Goal: Communication & Community: Connect with others

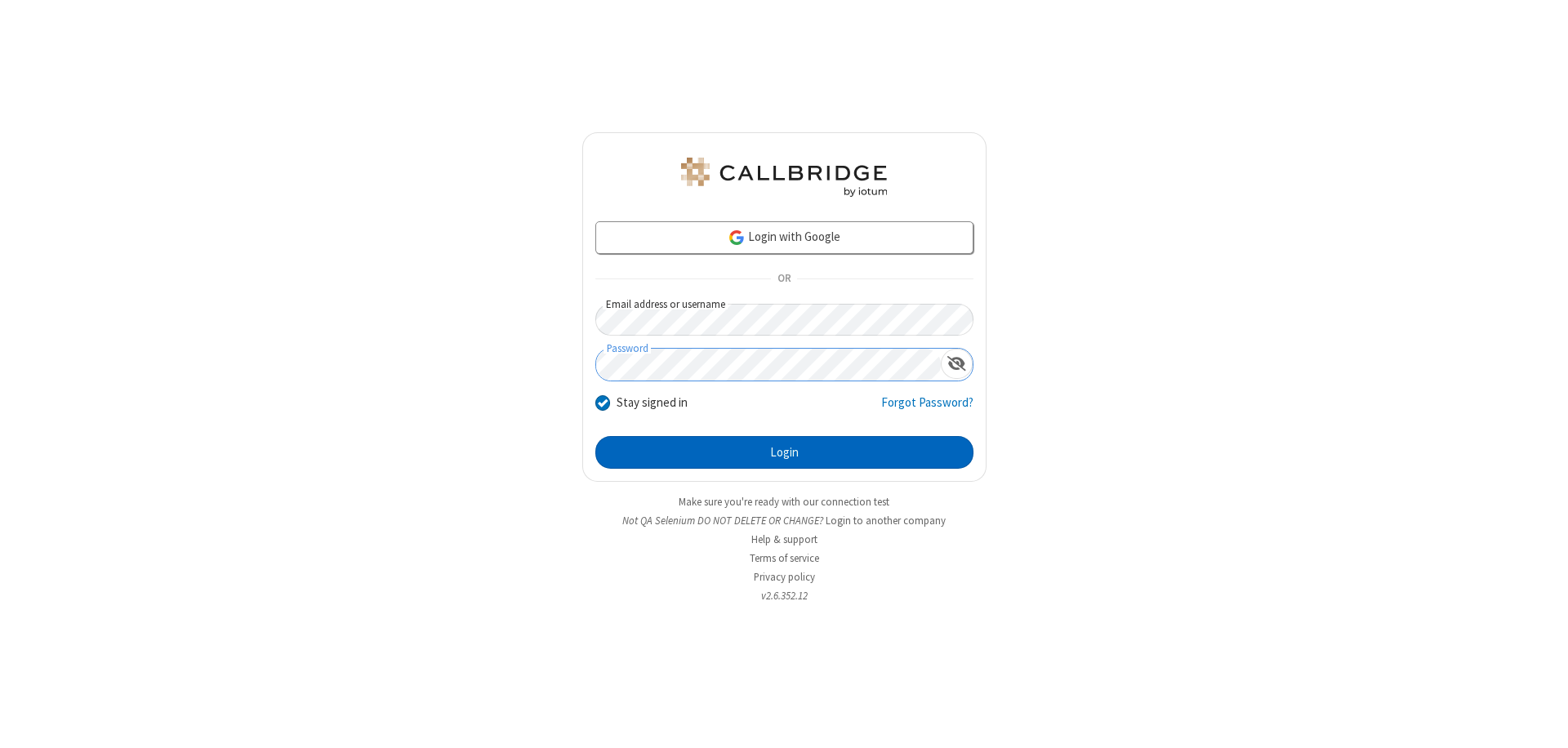
click at [784, 452] on button "Login" at bounding box center [784, 452] width 379 height 32
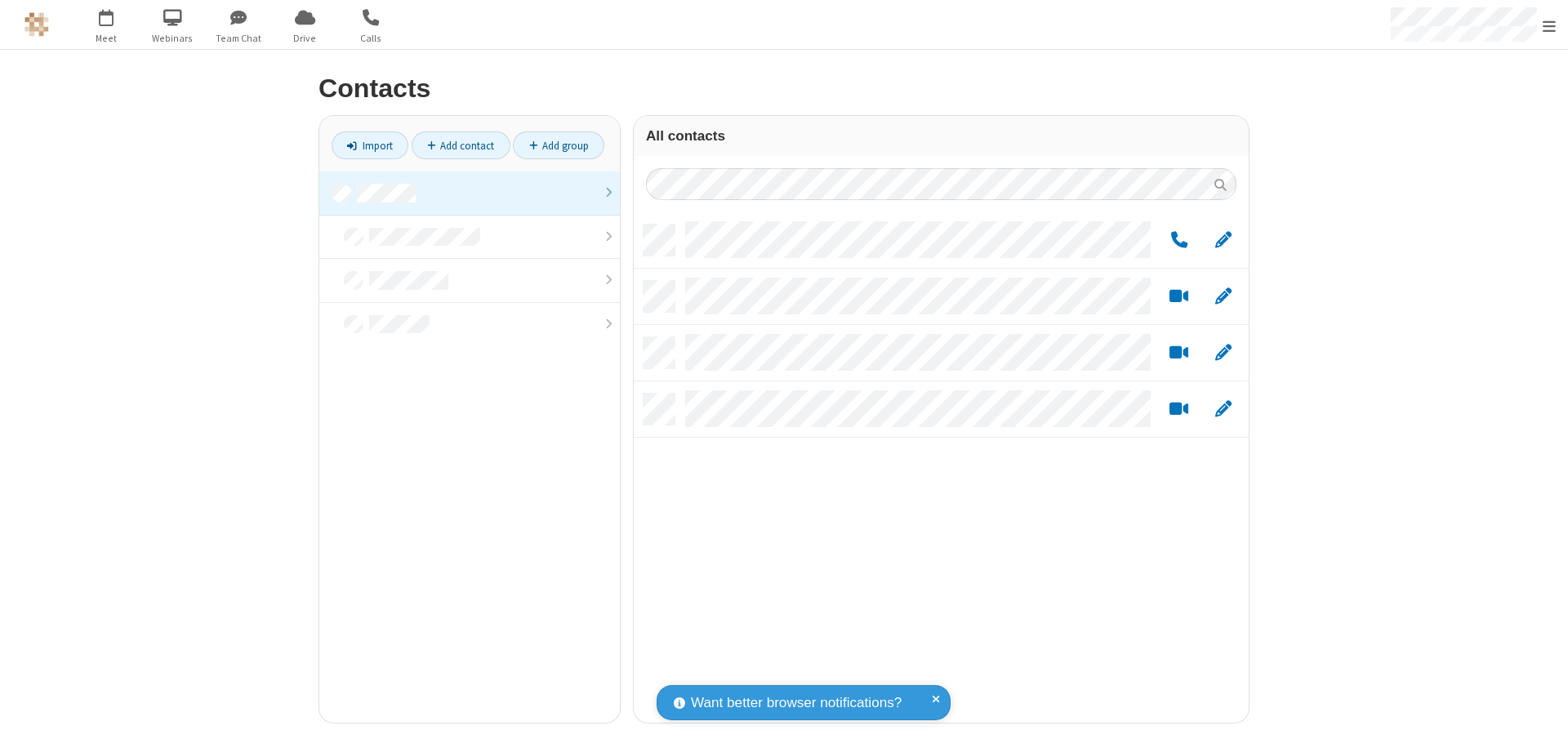
click at [470, 193] on link at bounding box center [470, 193] width 301 height 44
click at [559, 145] on link "Add group" at bounding box center [558, 145] width 91 height 27
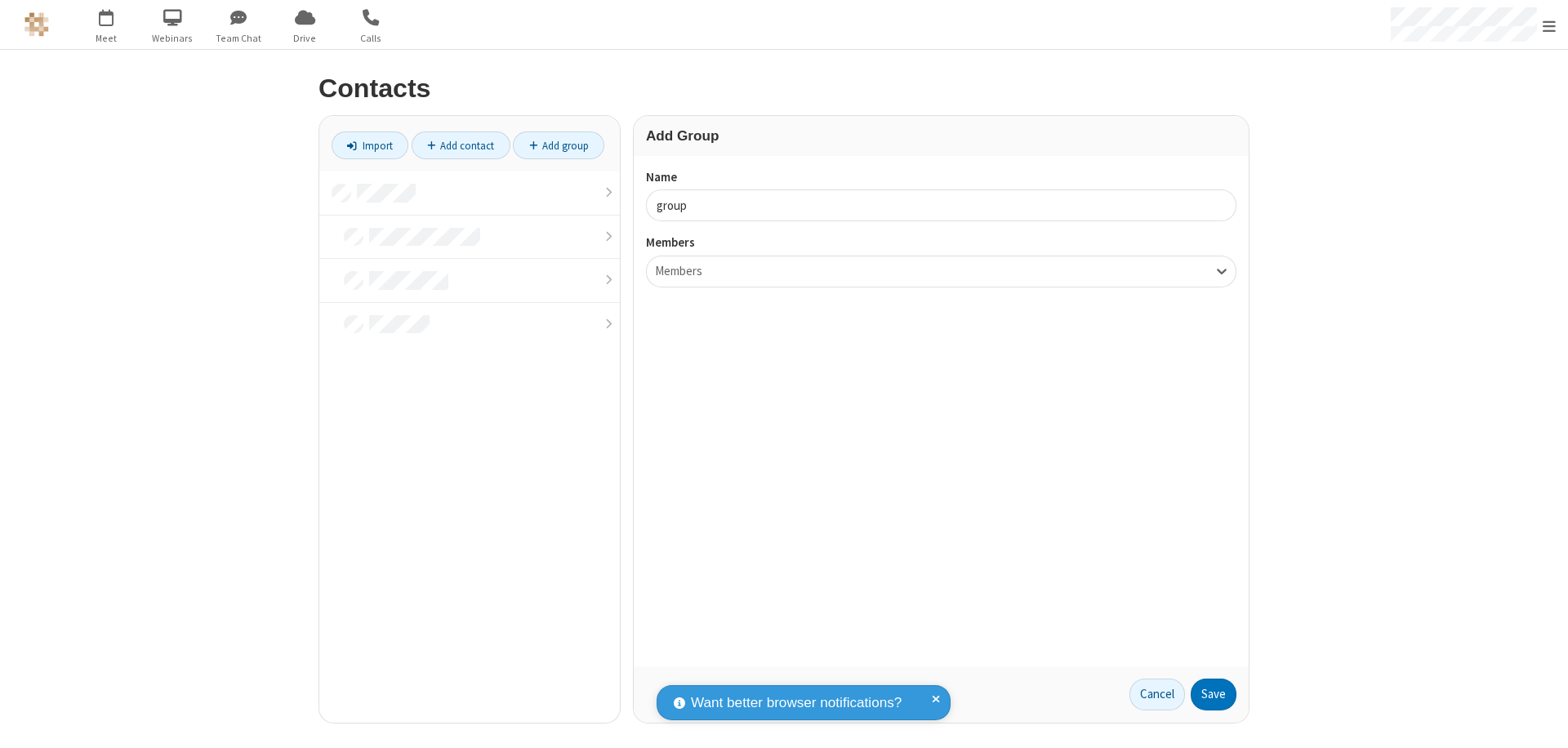
type input "group2"
